Goal: Information Seeking & Learning: Learn about a topic

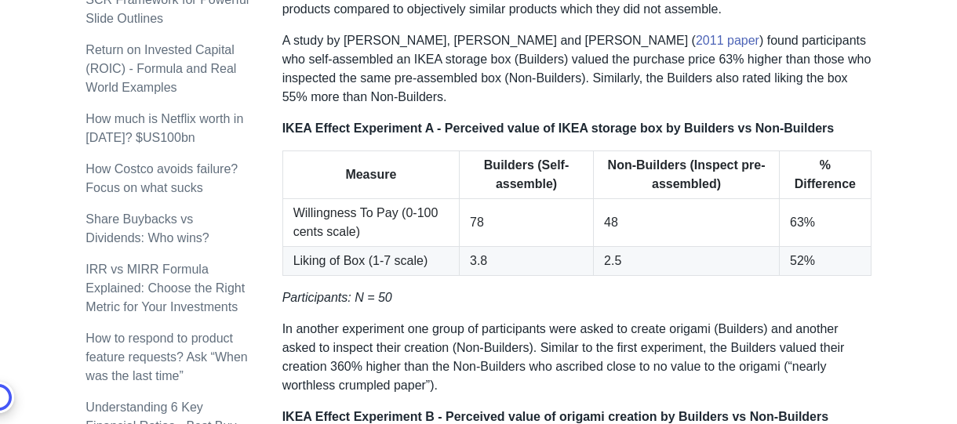
scroll to position [777, 0]
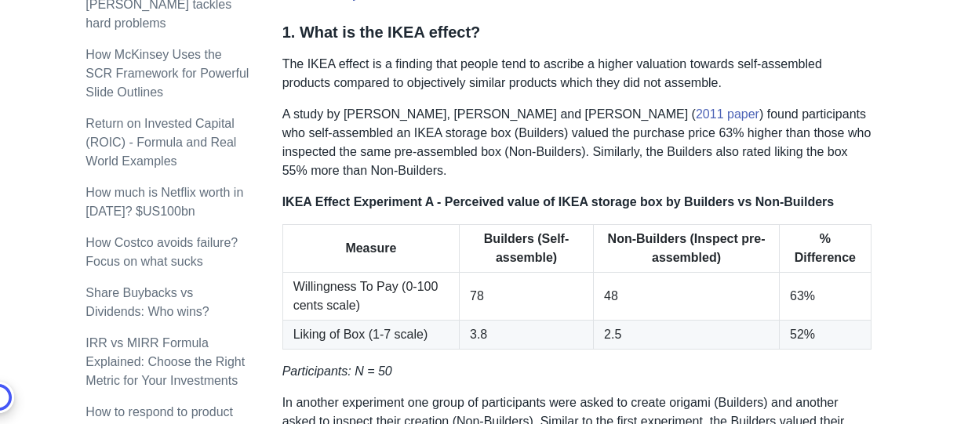
scroll to position [700, 0]
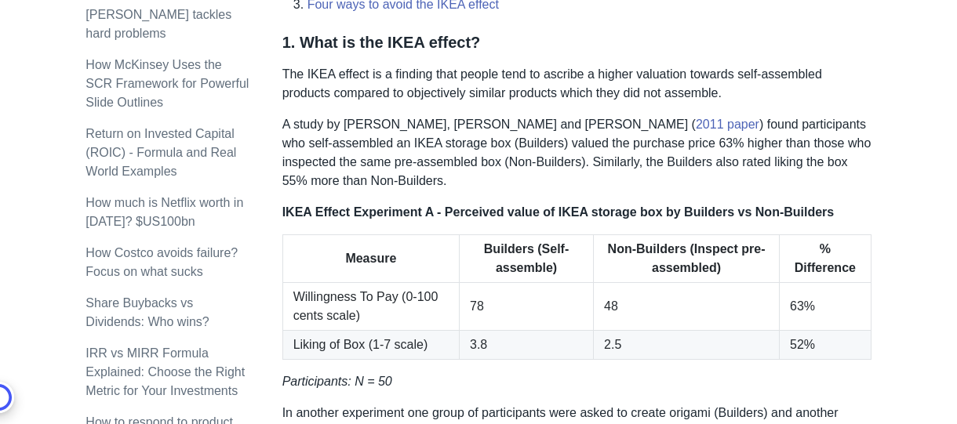
click at [405, 82] on p "The IKEA effect is a finding that people tend to ascribe a higher valuation tow…" at bounding box center [576, 84] width 589 height 38
click at [395, 82] on div at bounding box center [395, 82] width 0 height 0
click at [330, 82] on p "The IKEA effect is a finding that people tend to ascribe a higher valuation tow…" at bounding box center [576, 84] width 589 height 38
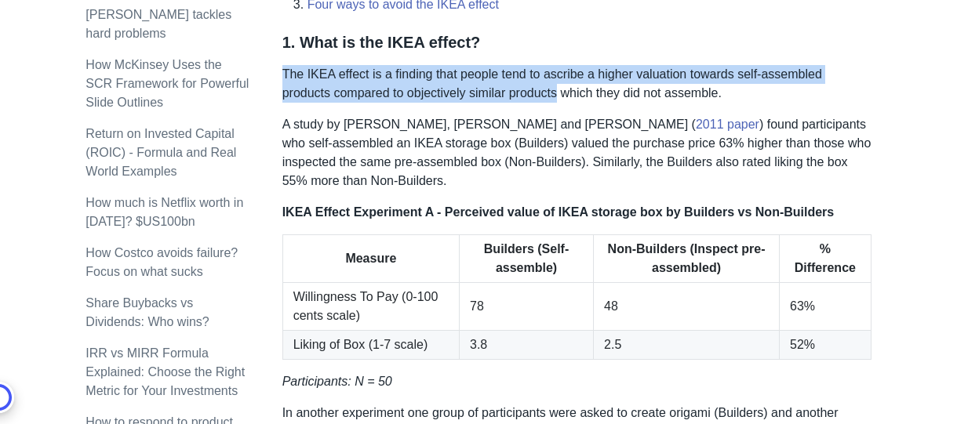
drag, startPoint x: 281, startPoint y: 69, endPoint x: 567, endPoint y: 89, distance: 286.1
click at [567, 90] on p "The IKEA effect is a finding that people tend to ascribe a higher valuation tow…" at bounding box center [576, 84] width 589 height 38
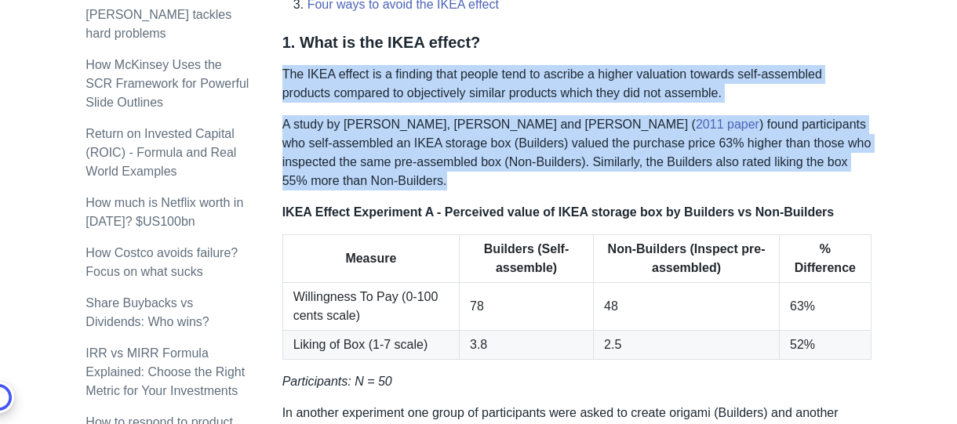
click at [400, 177] on p "A study by [PERSON_NAME], [PERSON_NAME] and [PERSON_NAME] ( 2011 paper ) found …" at bounding box center [576, 152] width 589 height 75
copy div "The IKEA effect is a finding that people tend to ascribe a higher valuation tow…"
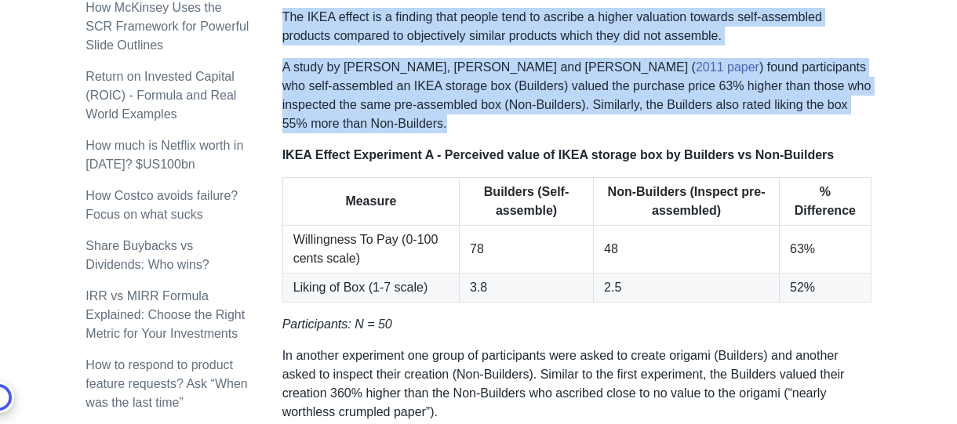
scroll to position [759, 0]
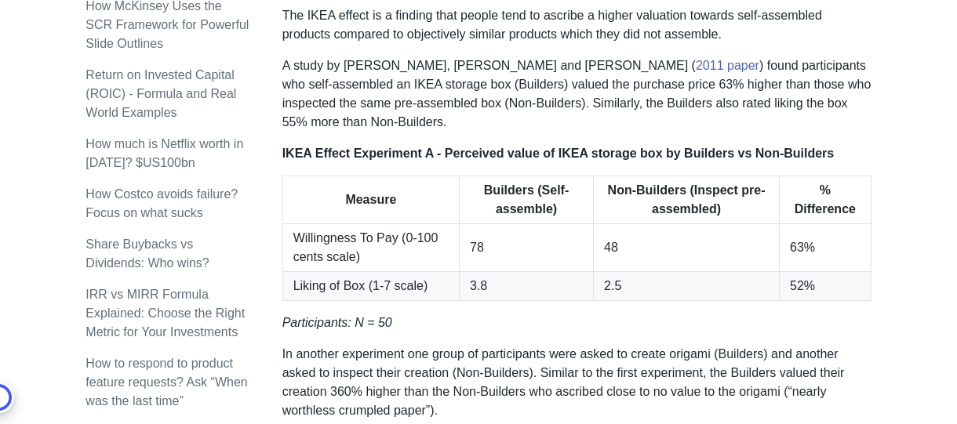
click at [421, 206] on th "Measure" at bounding box center [370, 200] width 176 height 48
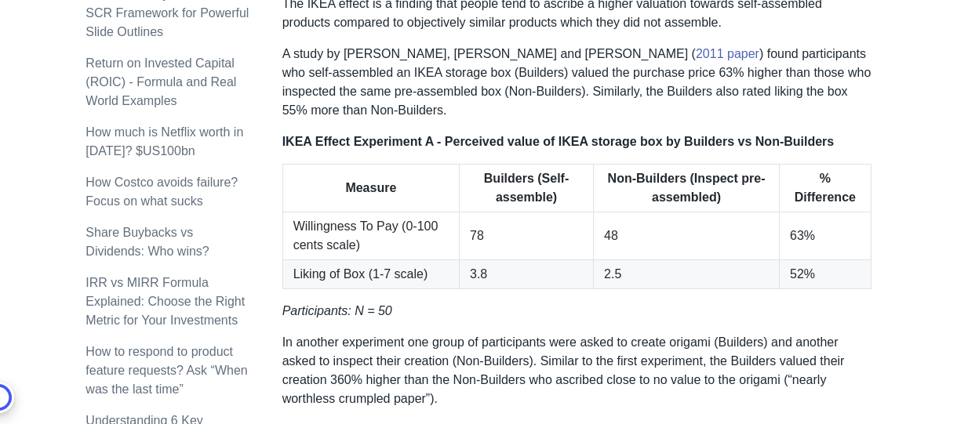
scroll to position [771, 0]
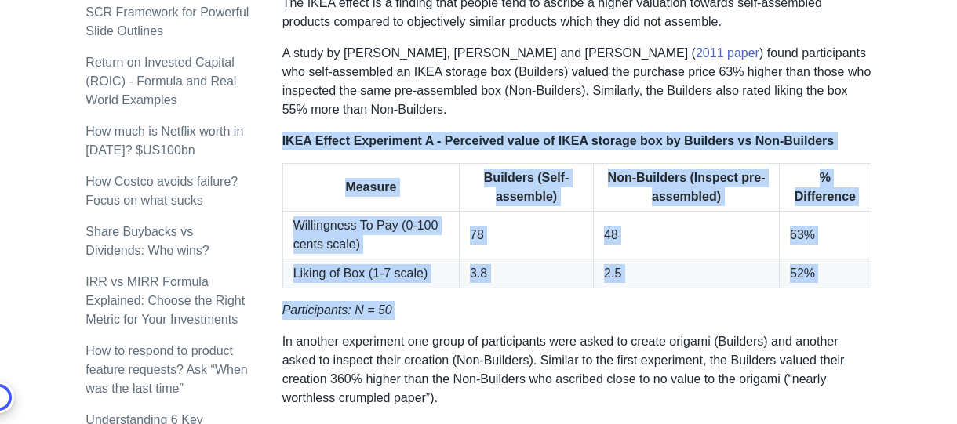
drag, startPoint x: 281, startPoint y: 136, endPoint x: 781, endPoint y: 329, distance: 535.7
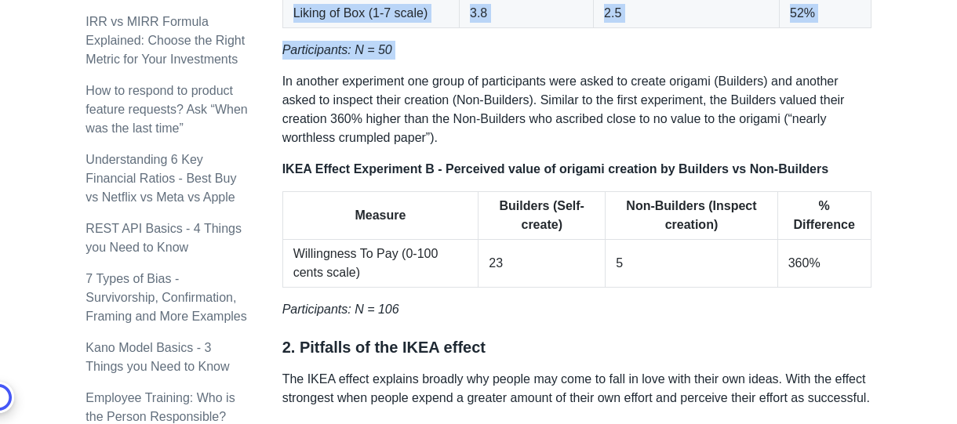
scroll to position [1040, 0]
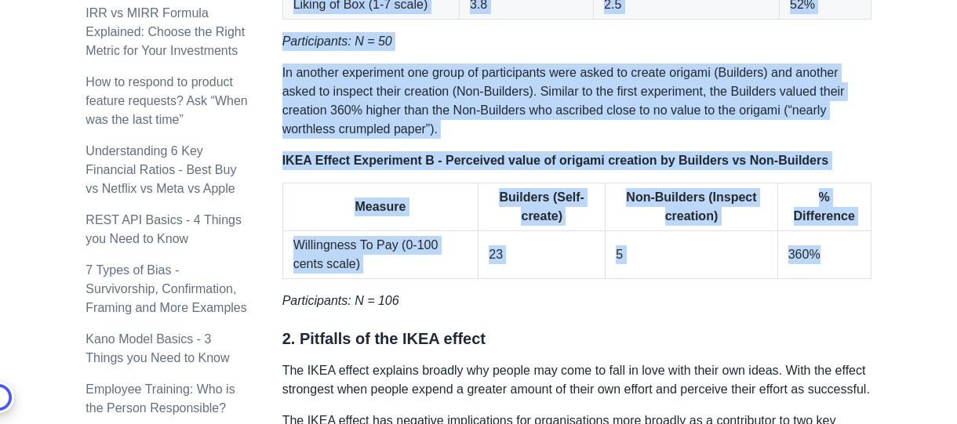
click at [843, 256] on td "360%" at bounding box center [823, 255] width 93 height 48
click at [446, 306] on p "Participants: N = 106" at bounding box center [576, 301] width 589 height 19
copy div "IKEA Effect Experiment A - Perceived value of IKEA storage box by Builders vs N…"
